Goal: Find specific page/section: Find specific page/section

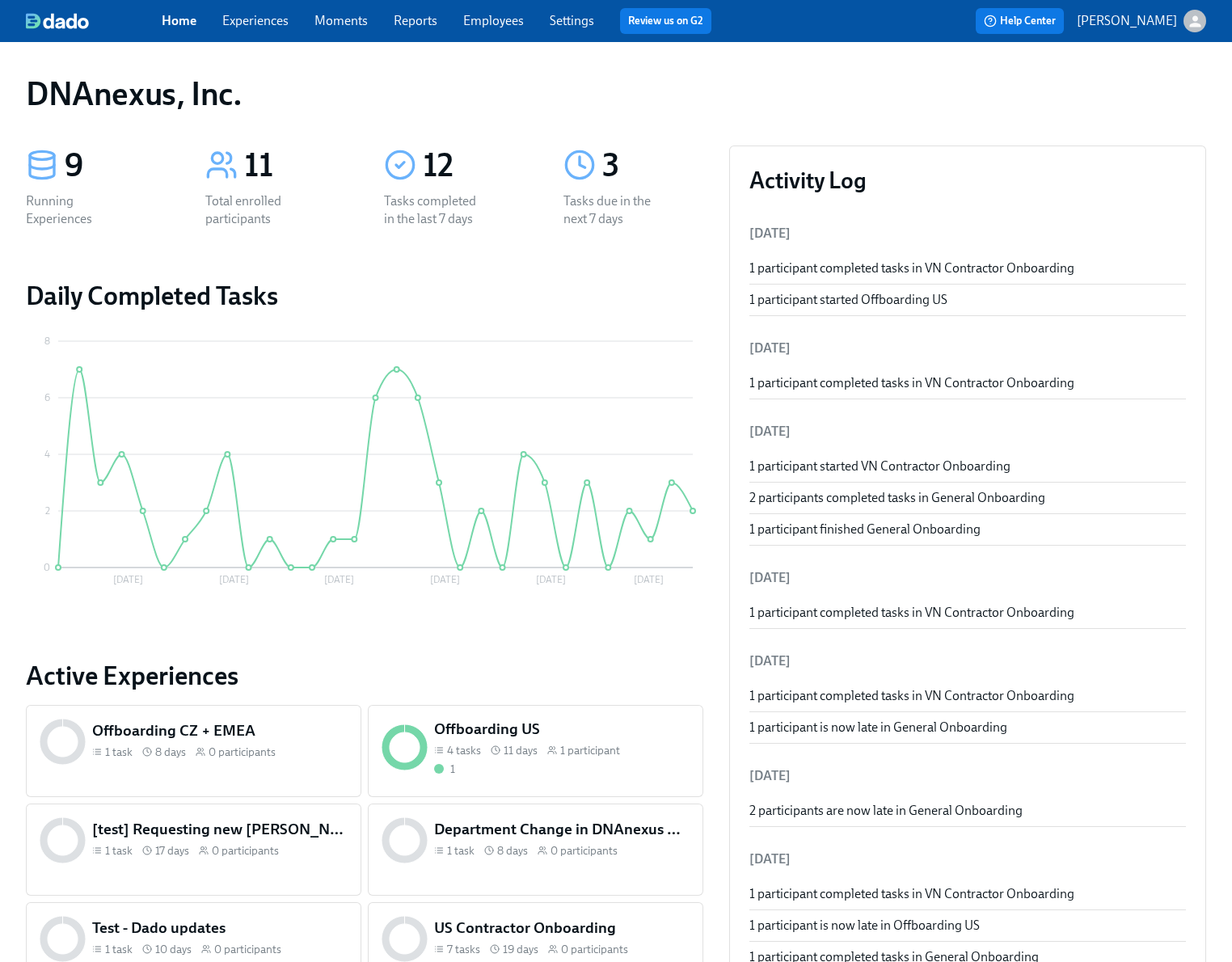
click at [256, 23] on link "Experiences" at bounding box center [255, 20] width 66 height 15
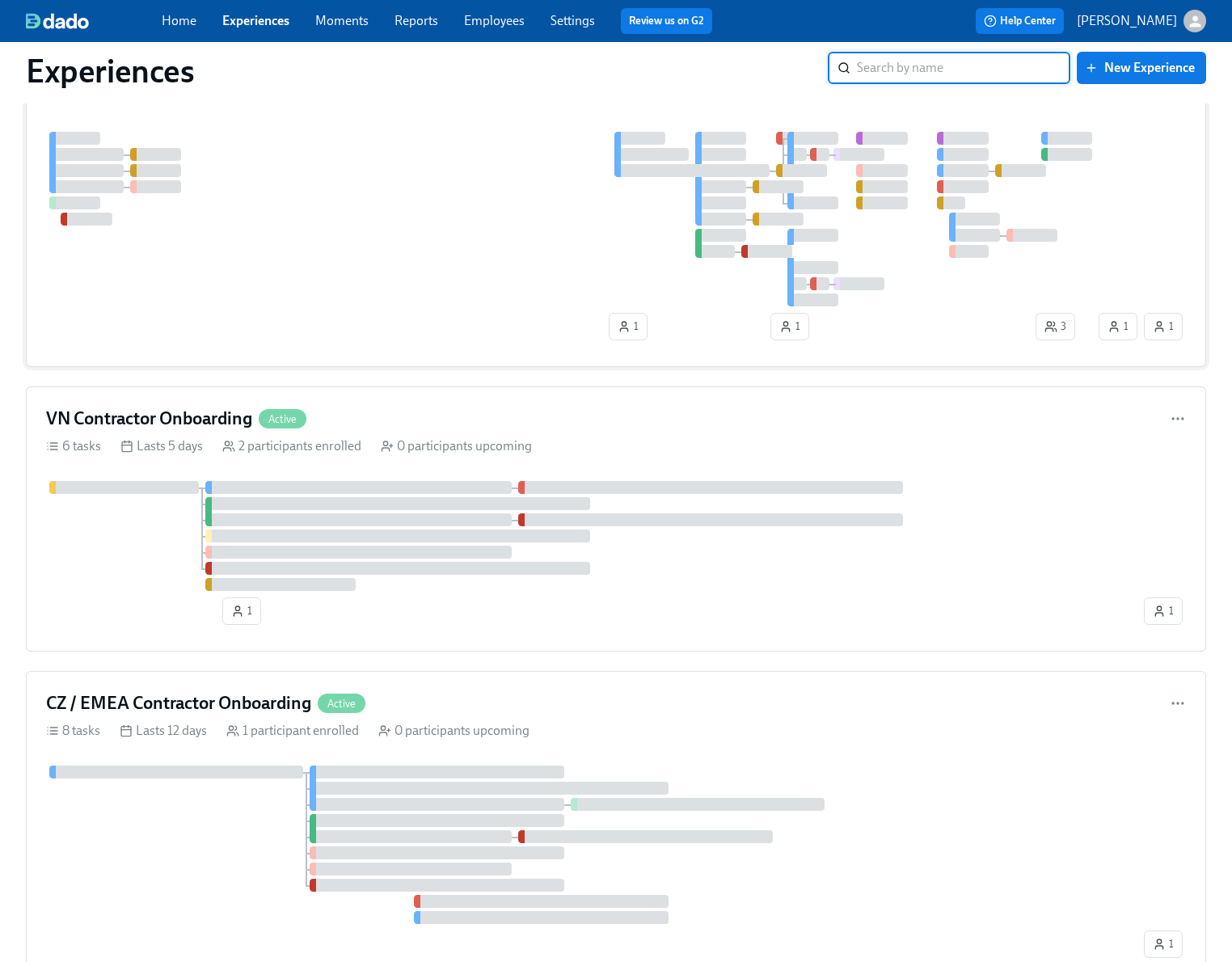
scroll to position [351, 0]
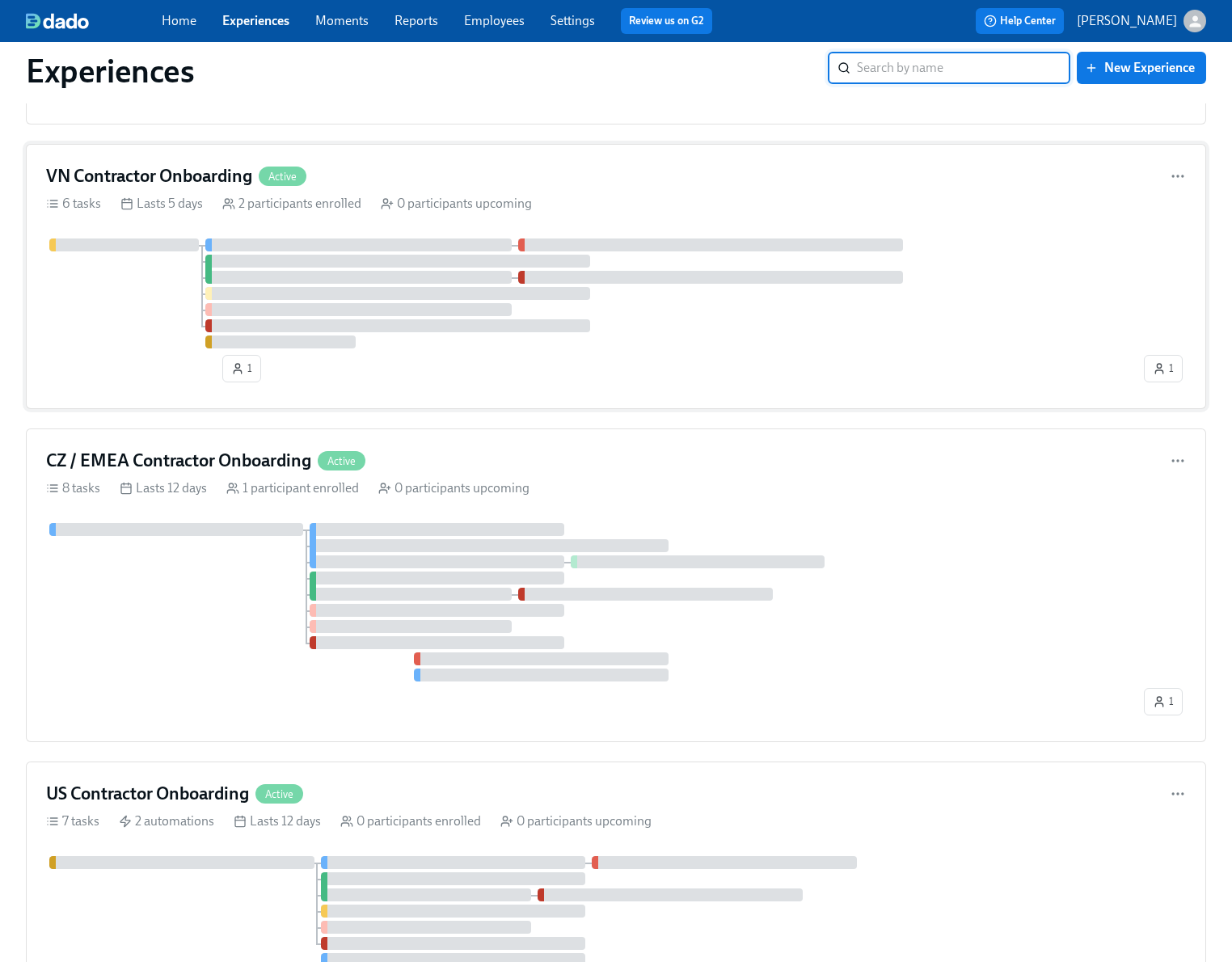
click at [134, 345] on div at bounding box center [593, 293] width 1095 height 110
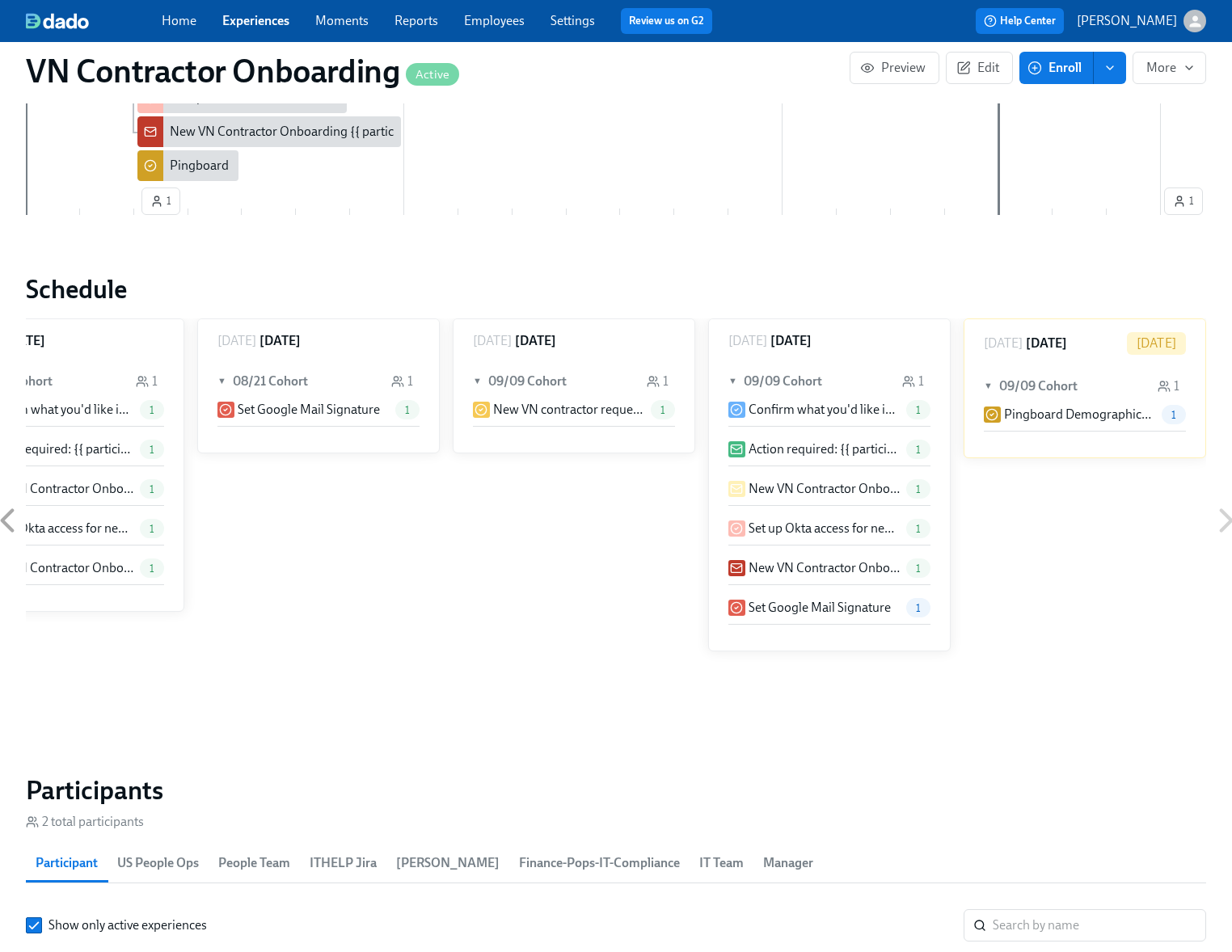
scroll to position [1099, 0]
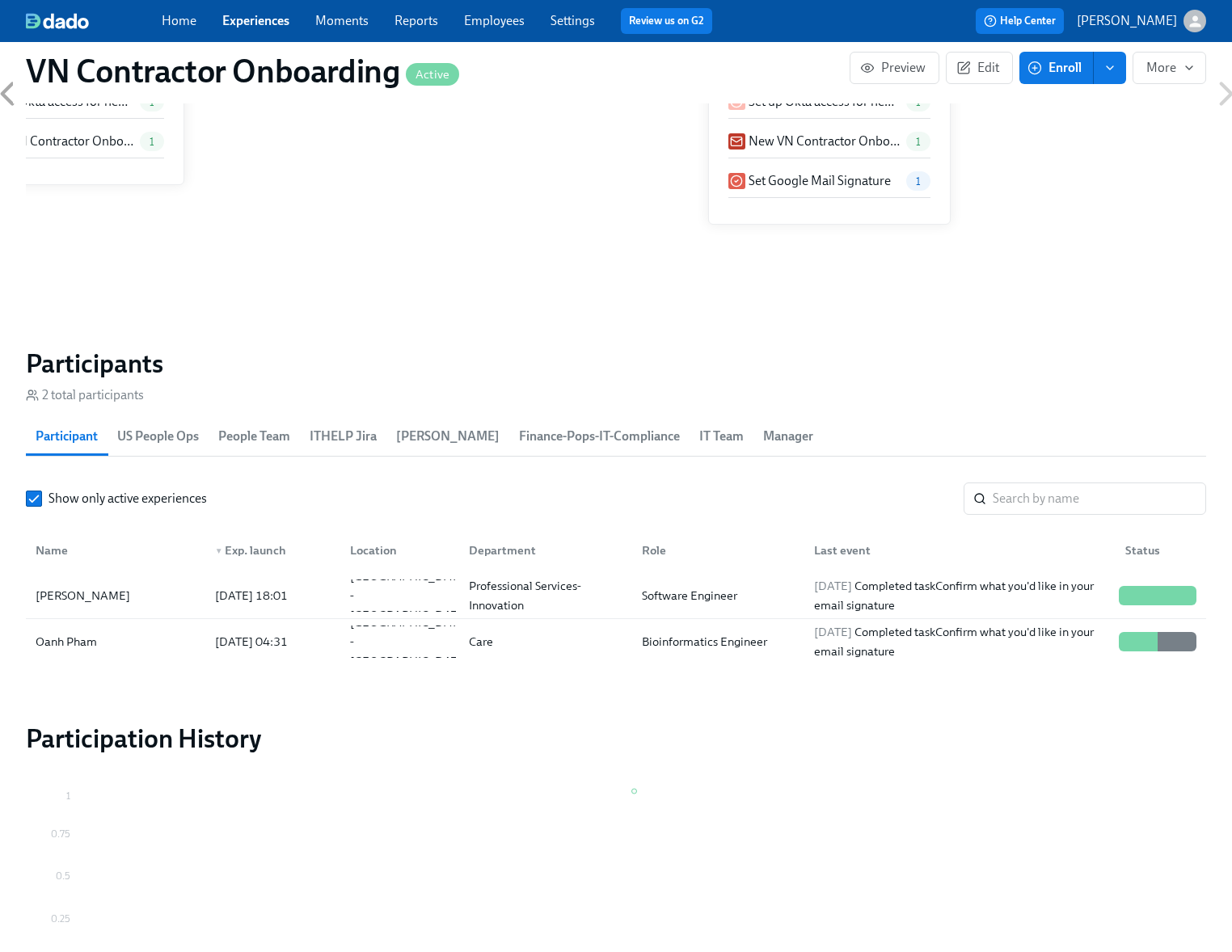
click at [278, 218] on div "[DATE] ▼ 08/21 Cohort 1 New VN contractor request please approve 1 [DATE] ▼ 08/…" at bounding box center [616, 93] width 1180 height 404
click at [268, 23] on link "Experiences" at bounding box center [255, 20] width 67 height 15
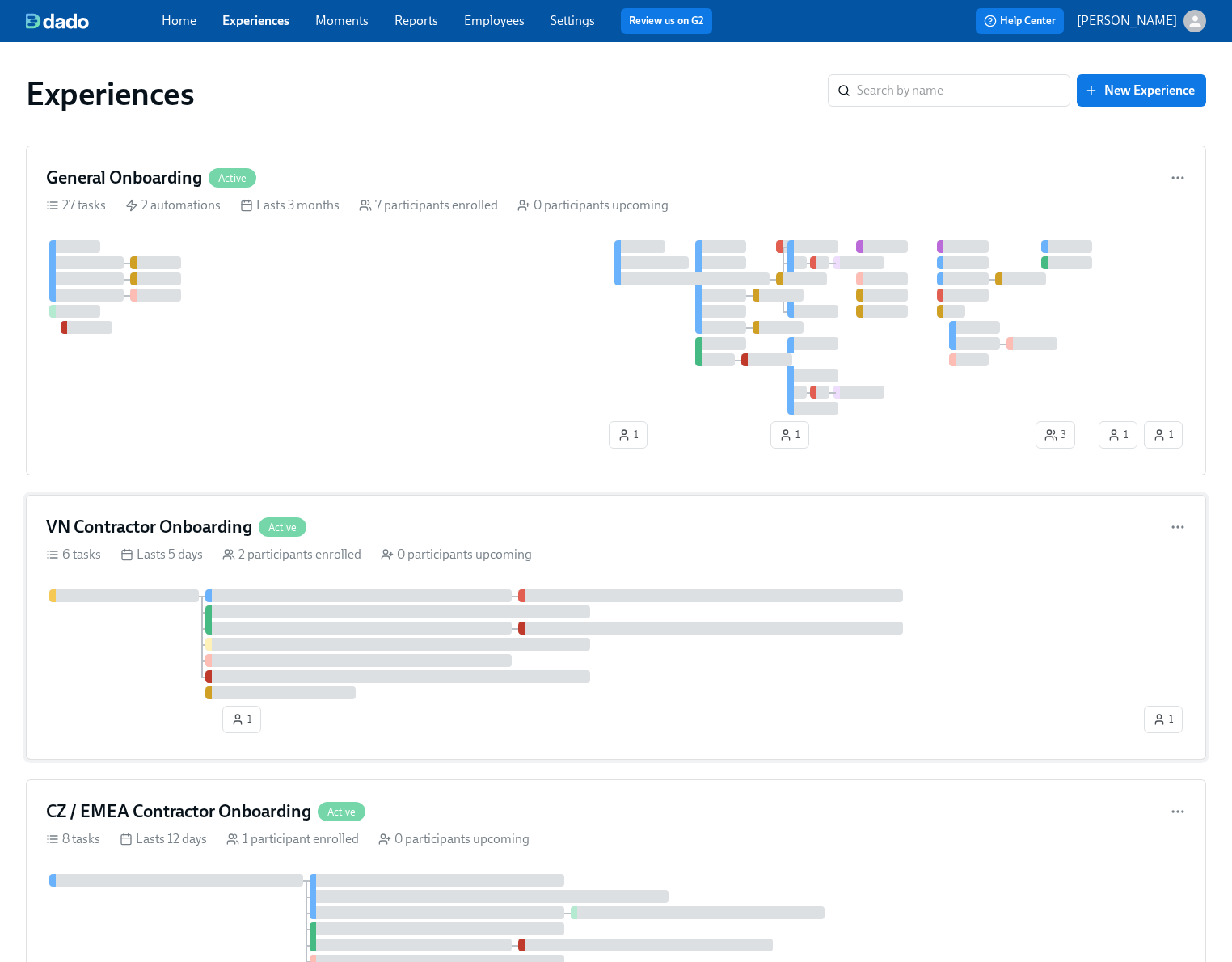
click at [137, 655] on div at bounding box center [593, 644] width 1095 height 110
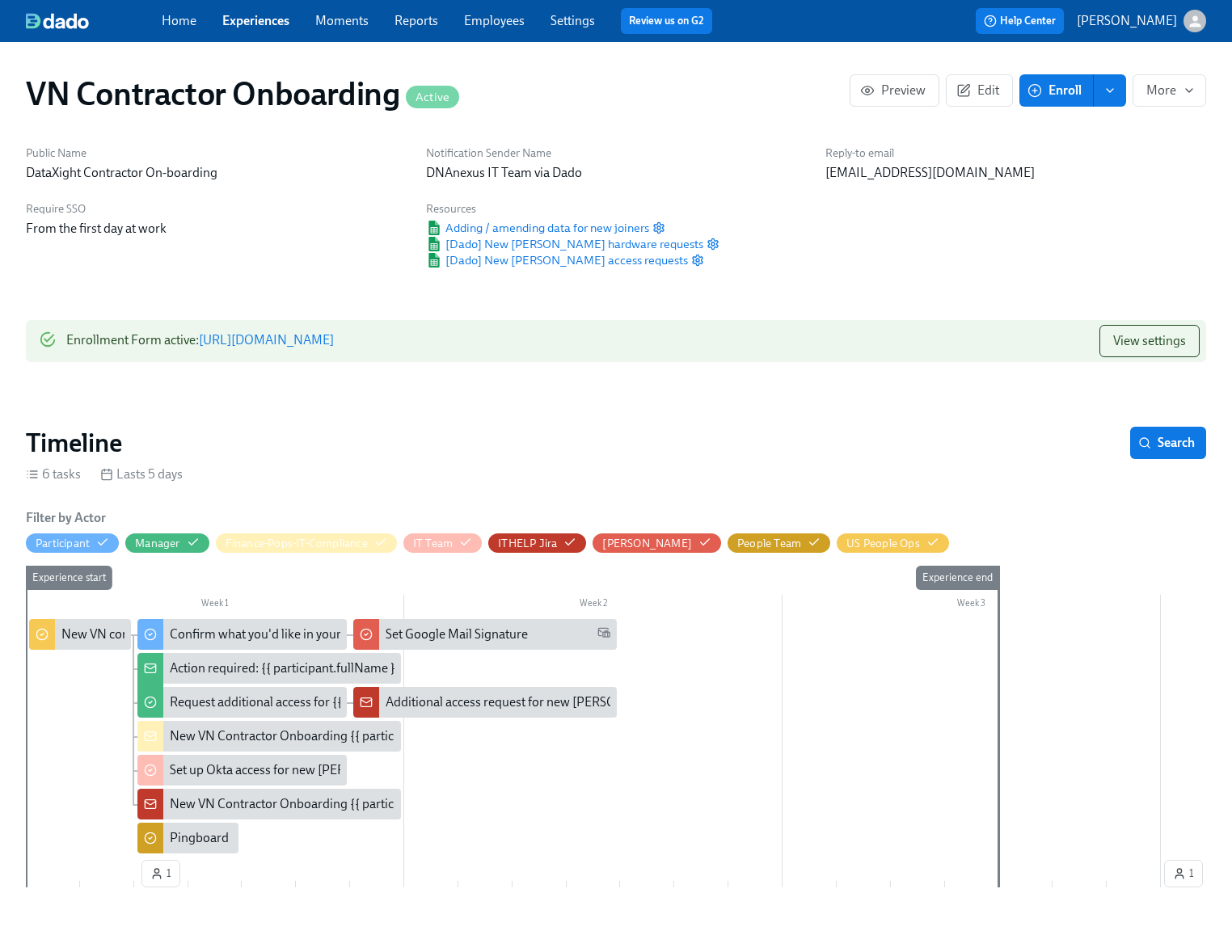
scroll to position [0, 595]
click at [334, 340] on link "[URL][DOMAIN_NAME]" at bounding box center [266, 339] width 135 height 15
